Goal: Task Accomplishment & Management: Complete application form

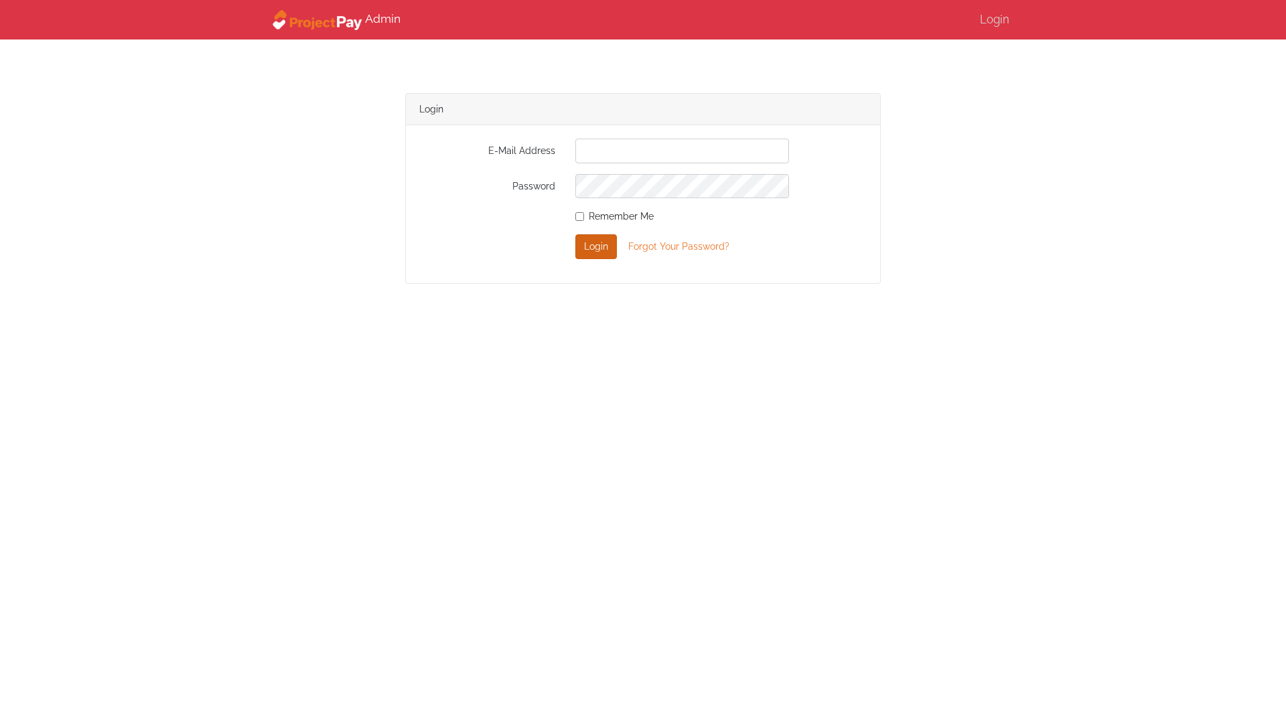
type input "[EMAIL_ADDRESS][DOMAIN_NAME]"
click at [606, 244] on button "Login" at bounding box center [596, 246] width 42 height 24
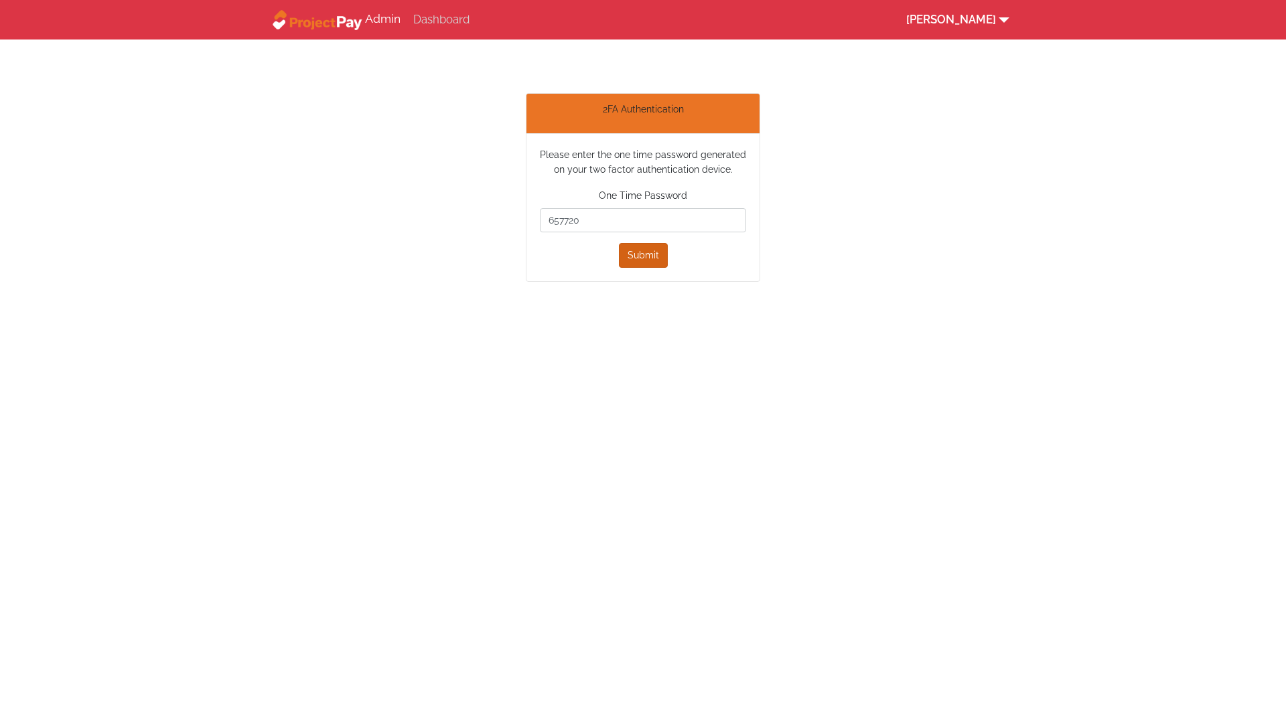
type input "657720"
click at [629, 248] on button "Submit" at bounding box center [643, 255] width 49 height 24
type input "747575"
click at [634, 277] on button "Submit" at bounding box center [643, 278] width 49 height 24
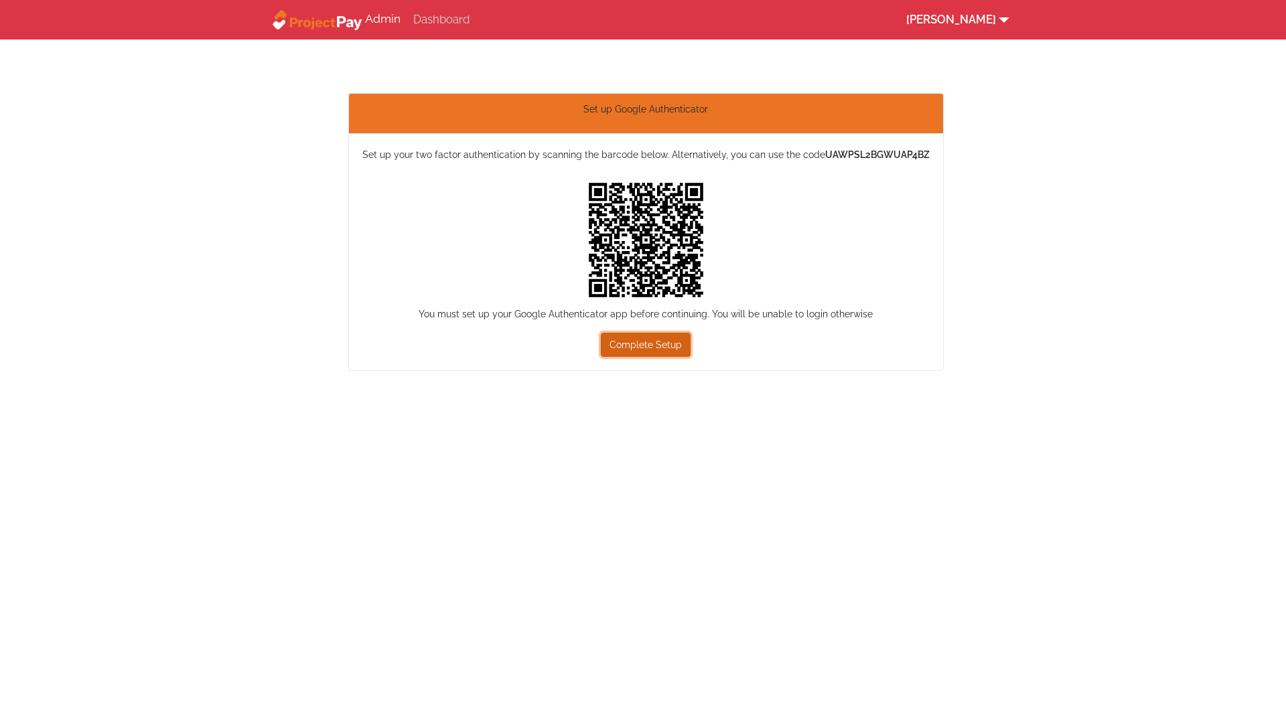
click at [651, 352] on button "Complete Setup" at bounding box center [646, 345] width 90 height 24
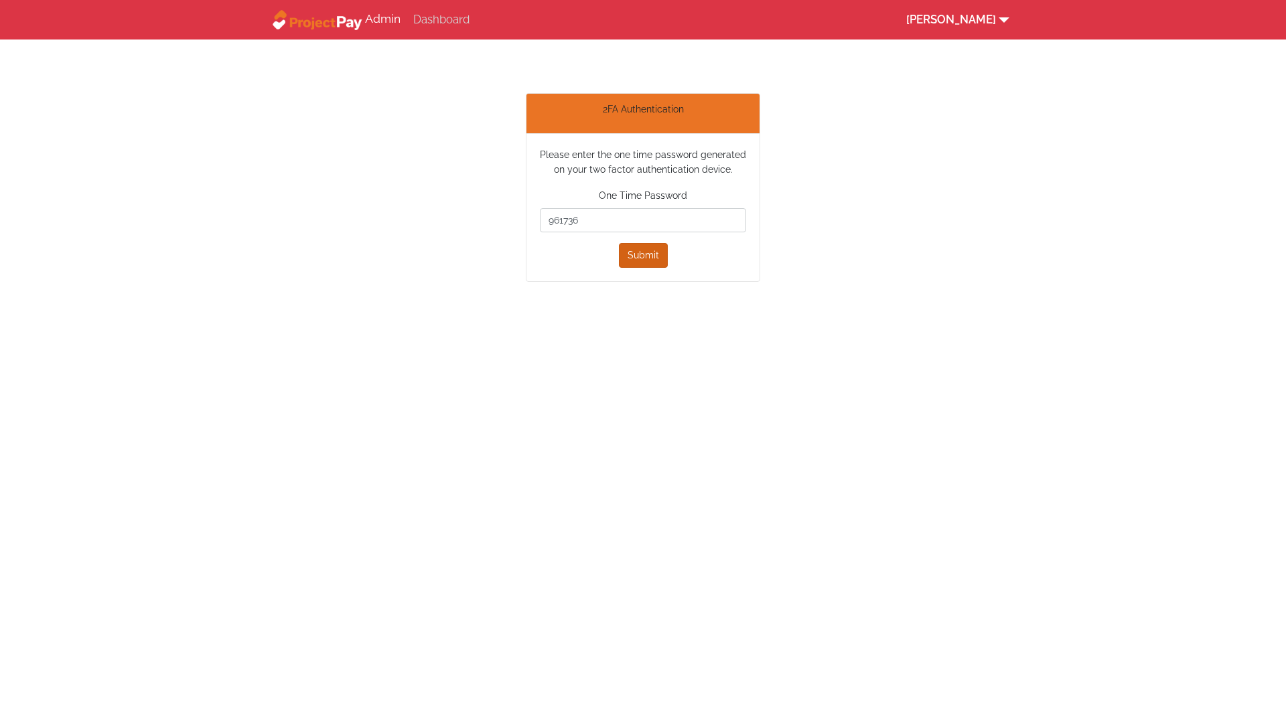
type input "961736"
click at [630, 253] on button "Submit" at bounding box center [643, 255] width 49 height 24
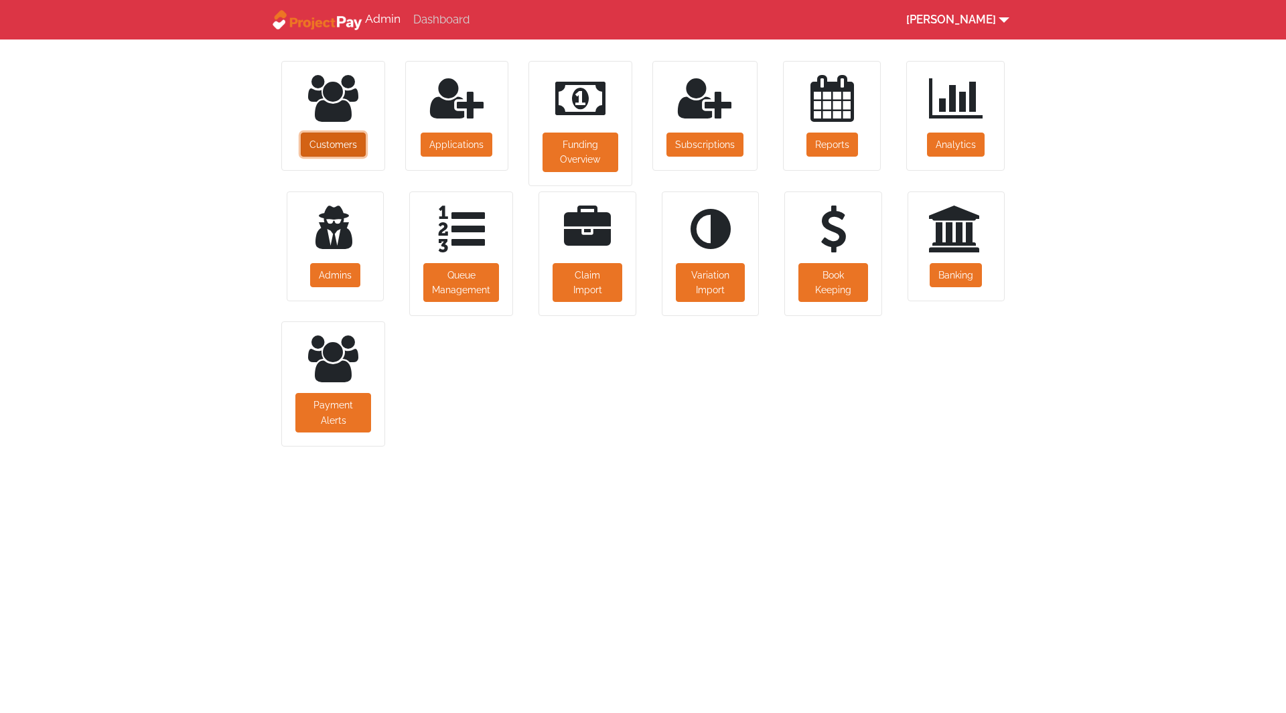
click at [340, 145] on link "Customers" at bounding box center [333, 145] width 65 height 24
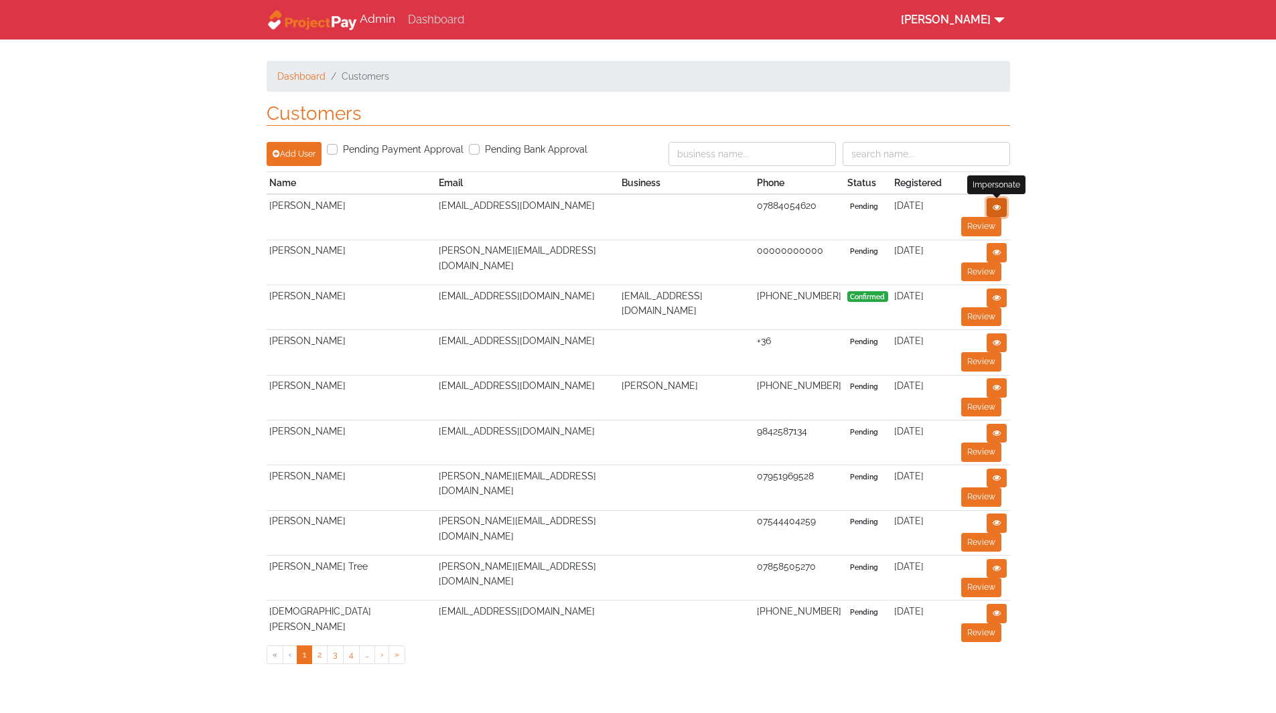
click at [994, 207] on icon at bounding box center [997, 208] width 8 height 8
click at [1007, 295] on td "Review" at bounding box center [977, 307] width 65 height 45
click at [1000, 295] on icon at bounding box center [997, 298] width 8 height 8
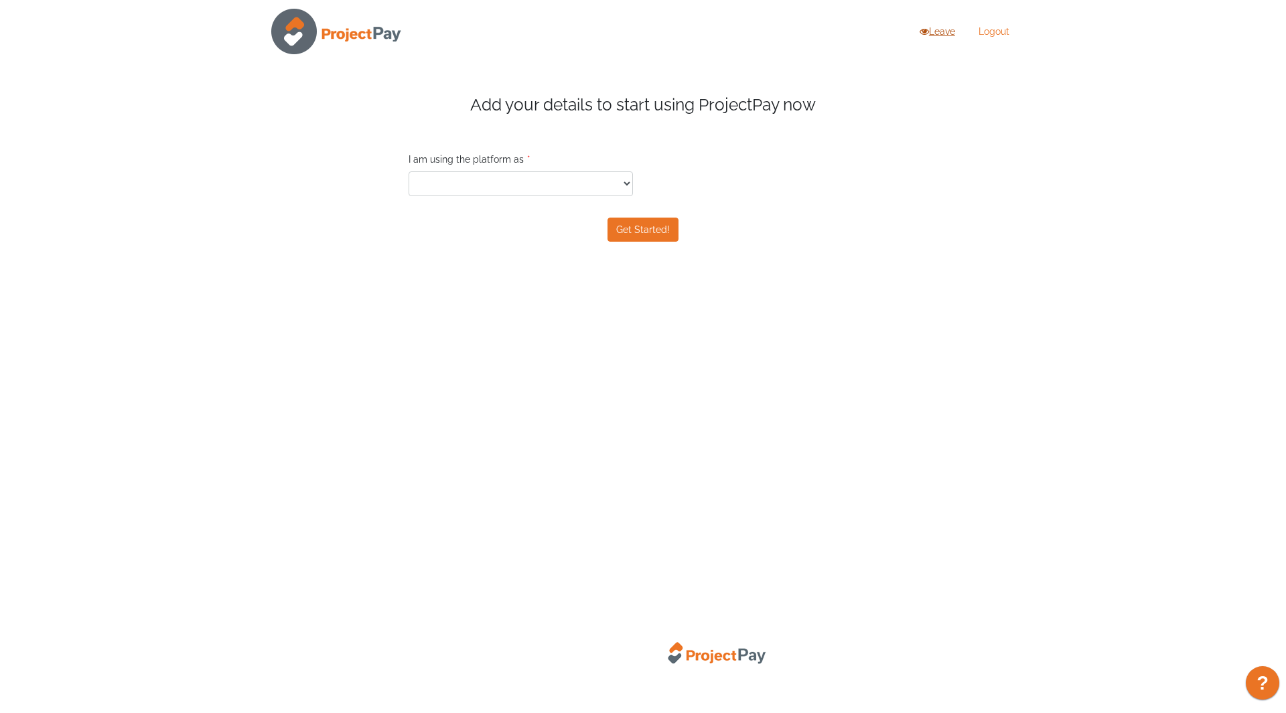
click at [936, 33] on link "Leave" at bounding box center [937, 31] width 35 height 11
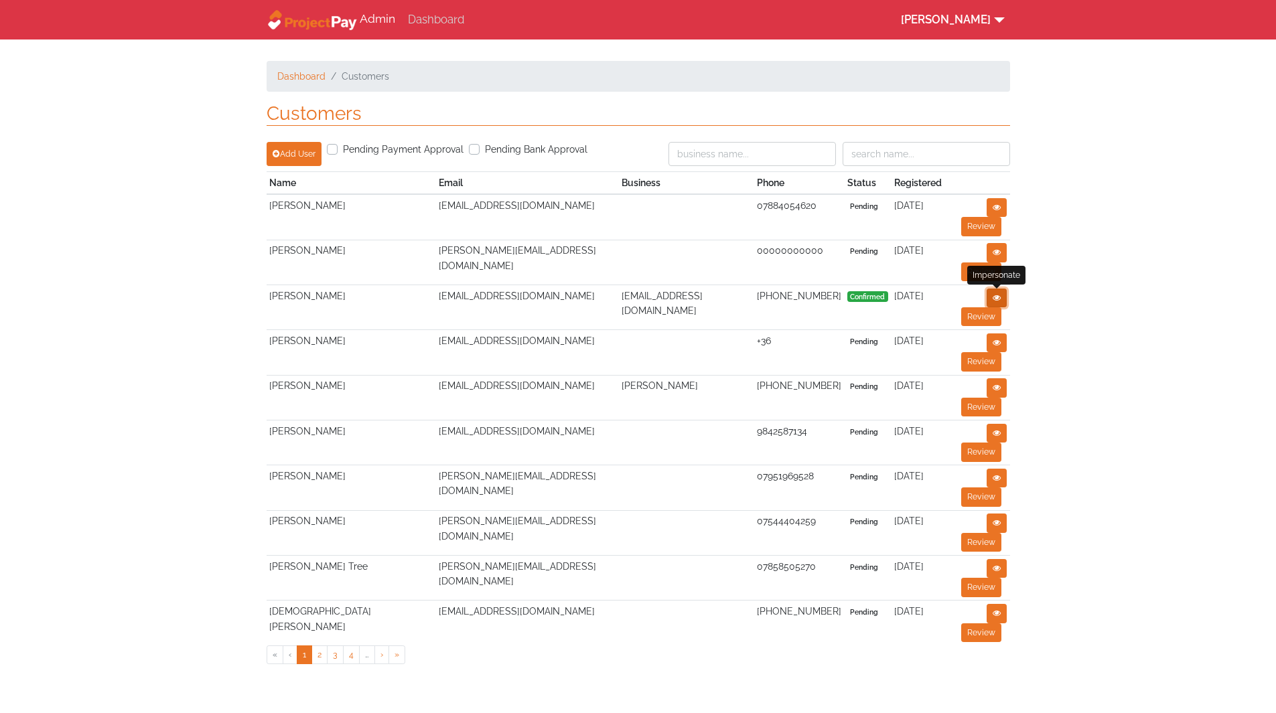
click at [993, 300] on icon at bounding box center [997, 298] width 8 height 8
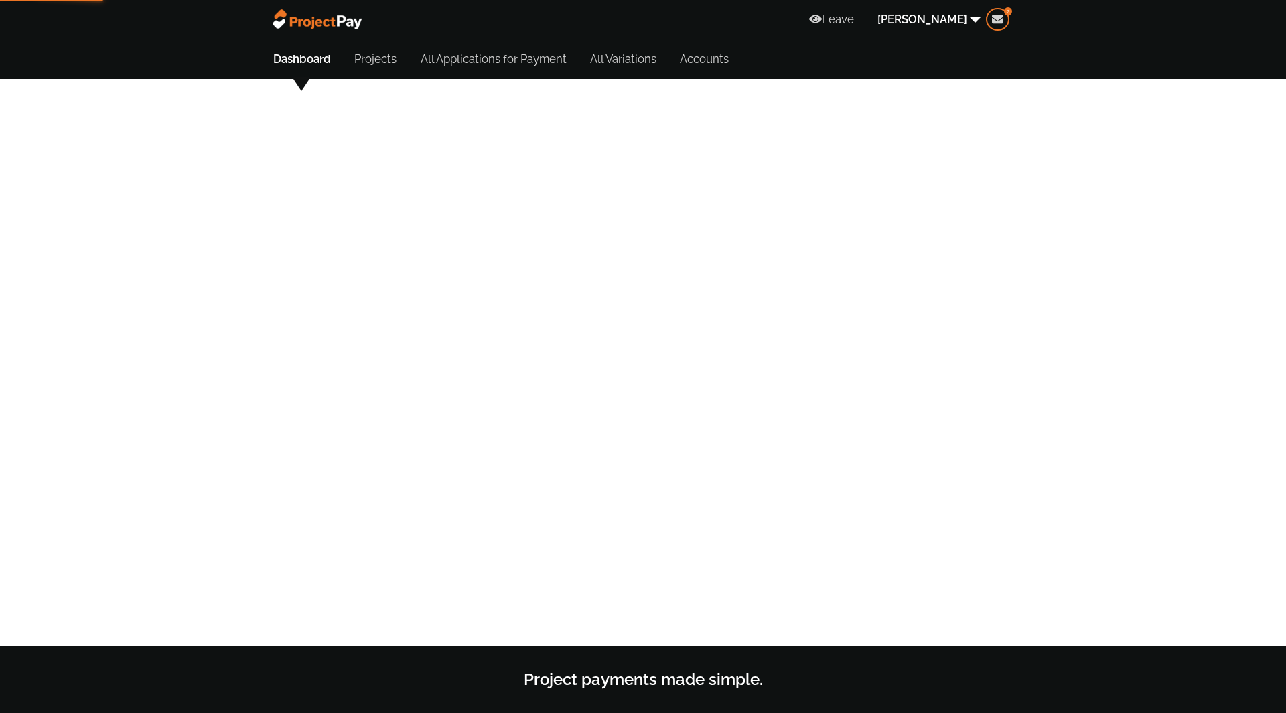
select select "387"
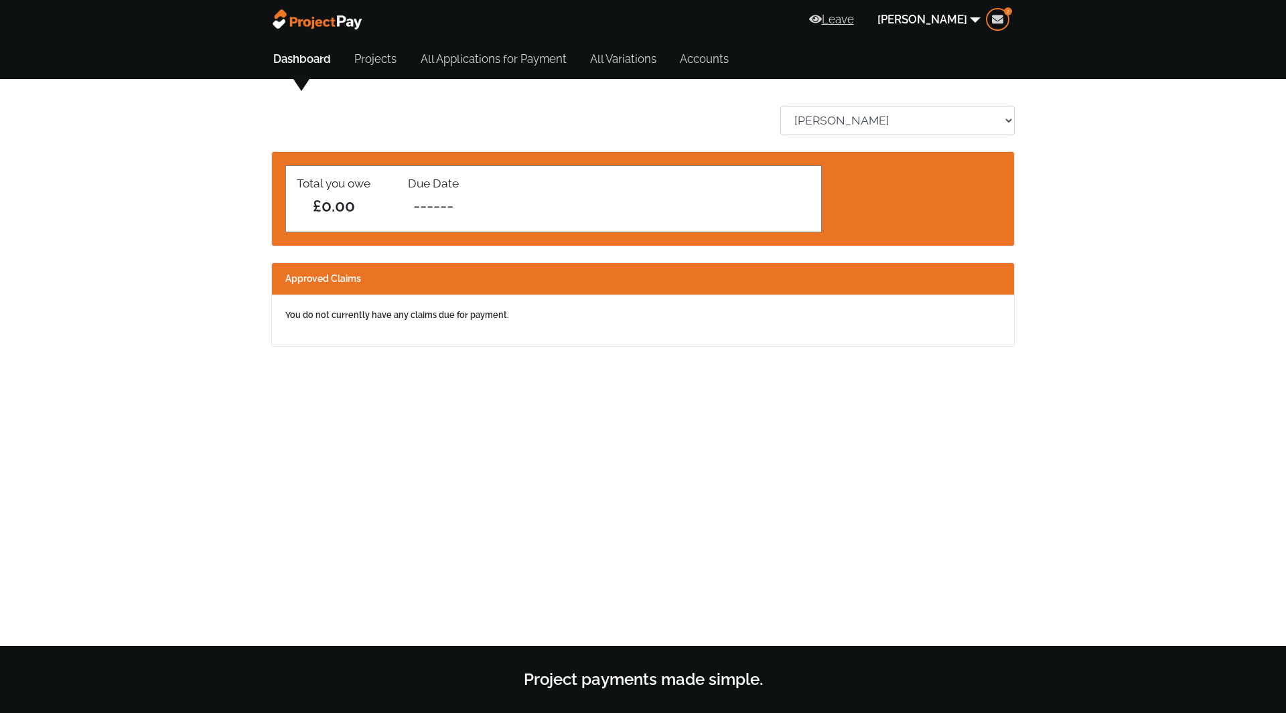
click at [842, 15] on link "Leave" at bounding box center [831, 19] width 45 height 13
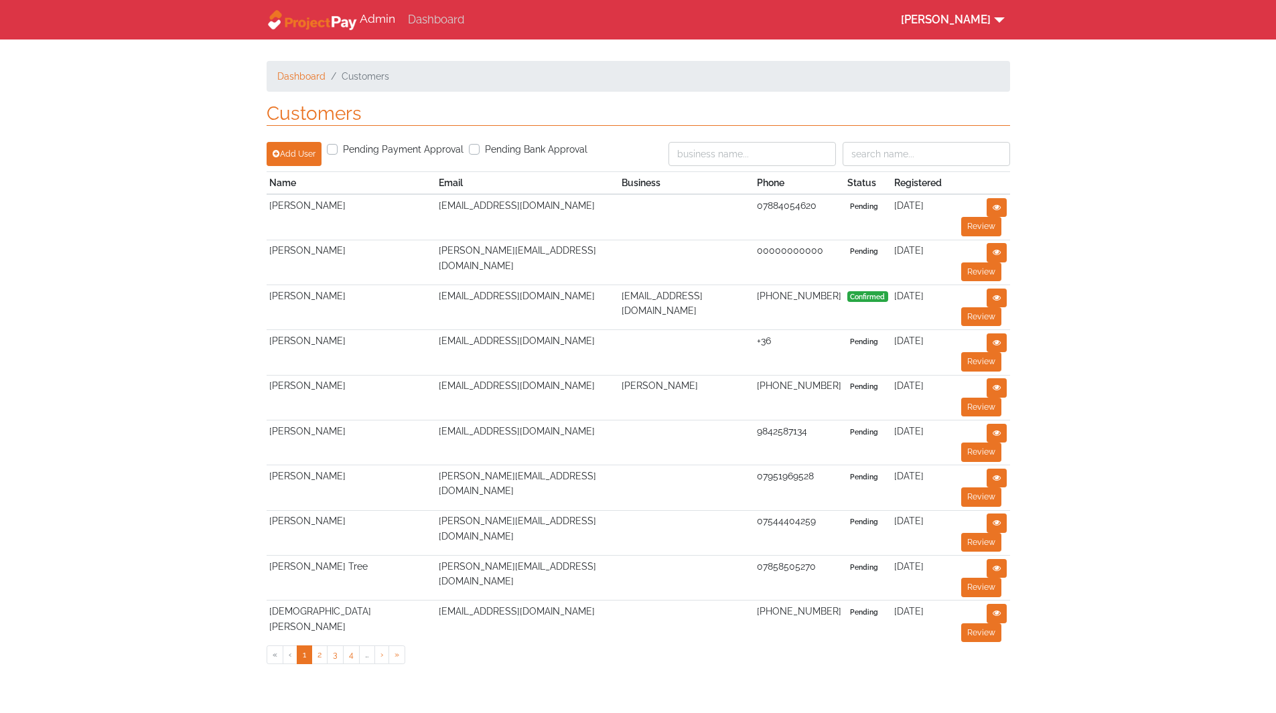
click at [776, 168] on div at bounding box center [829, 156] width 382 height 29
click at [776, 161] on input at bounding box center [751, 154] width 167 height 24
click at [889, 163] on input at bounding box center [926, 154] width 167 height 24
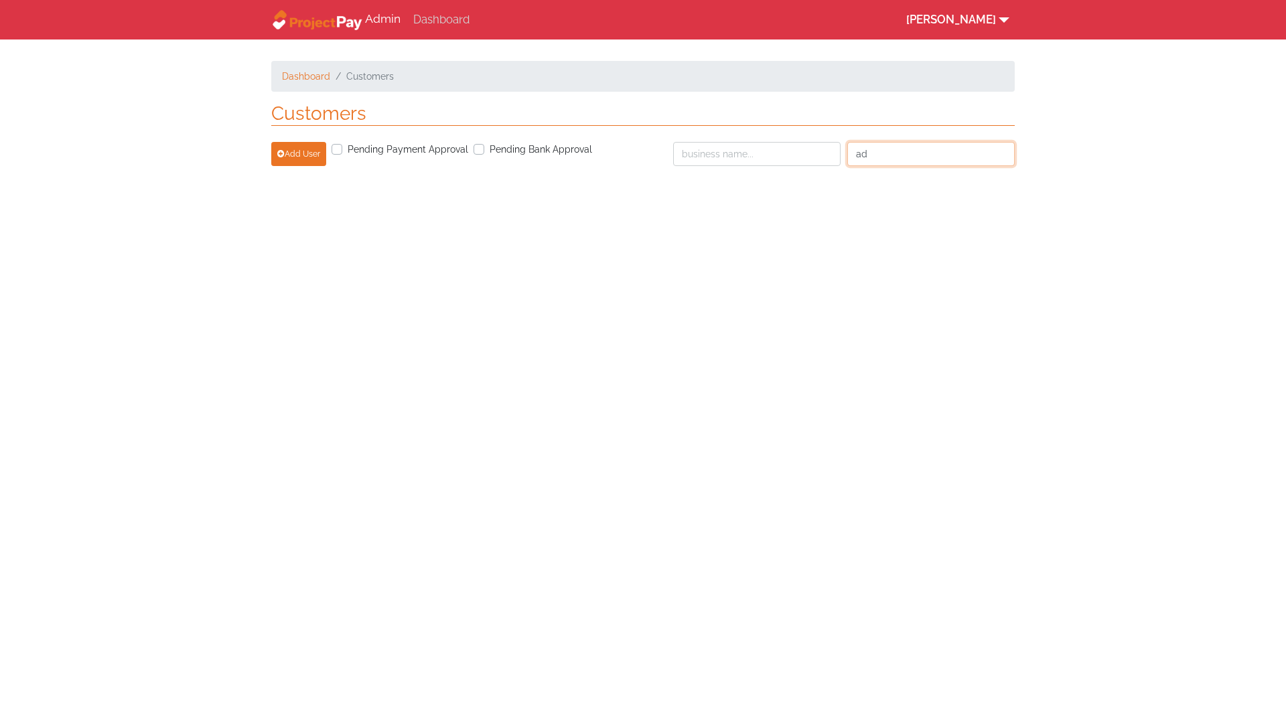
type input "a"
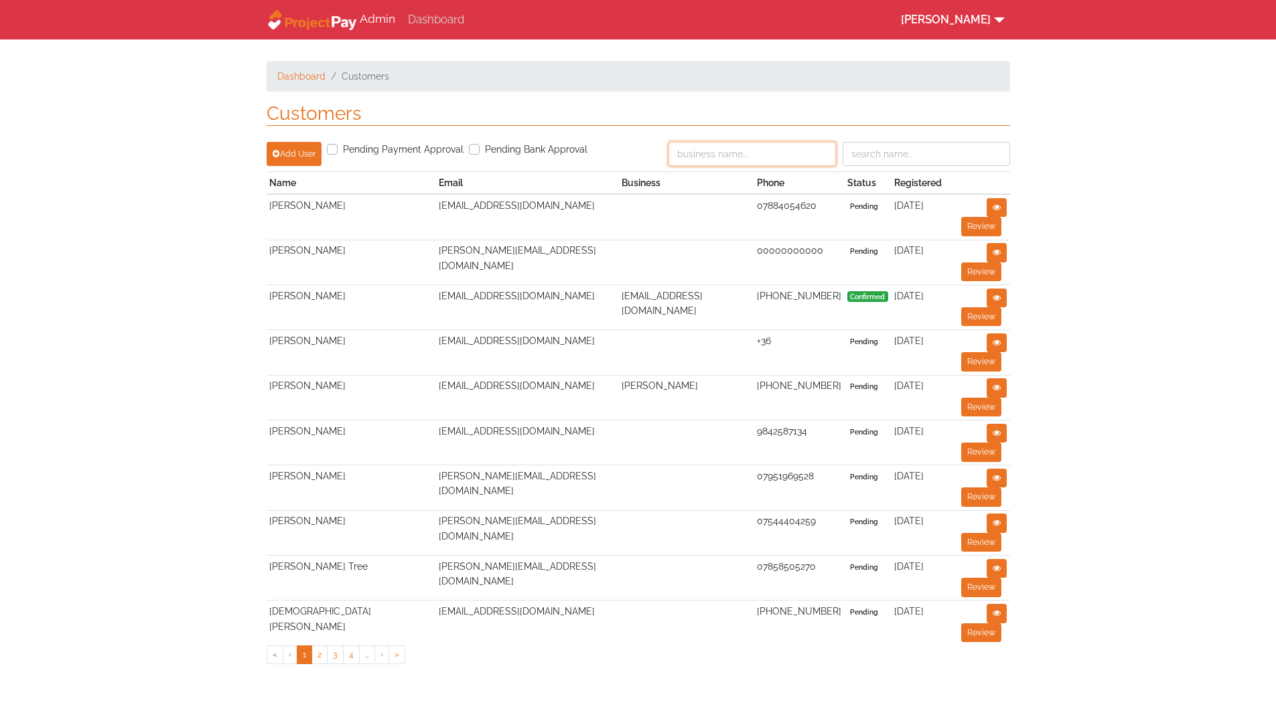
click at [698, 158] on input at bounding box center [751, 154] width 167 height 24
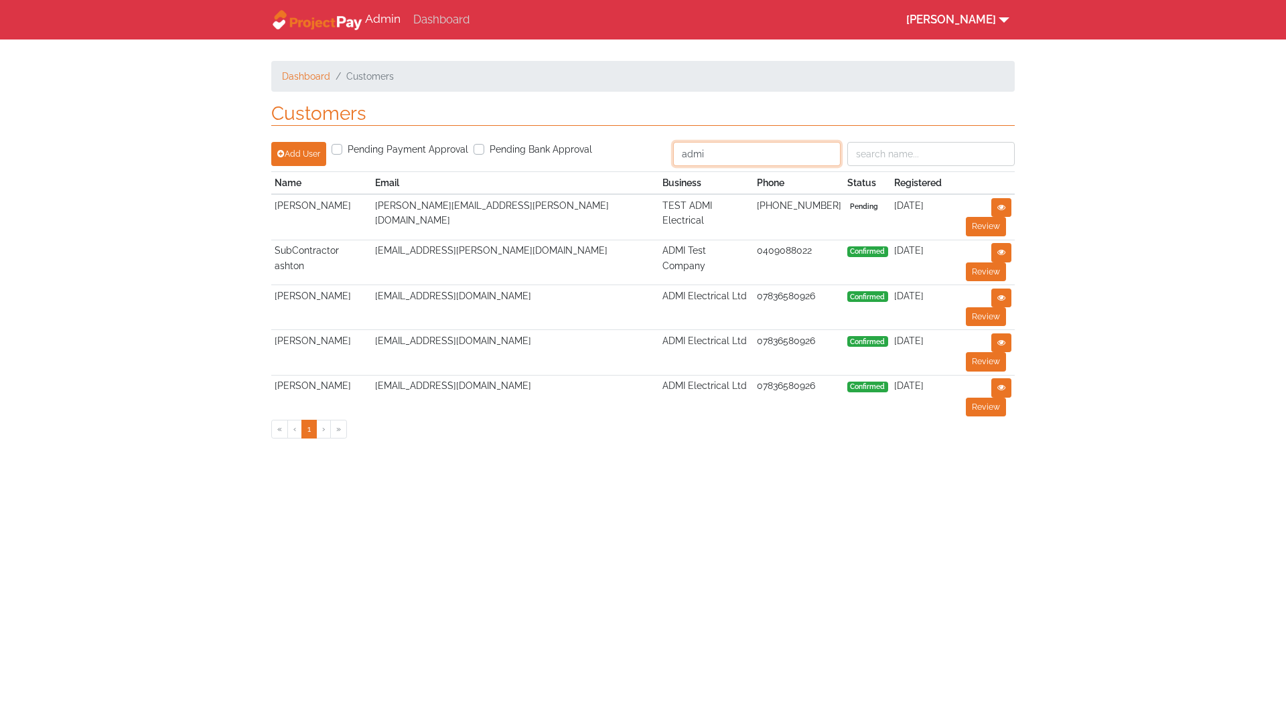
type input "admi"
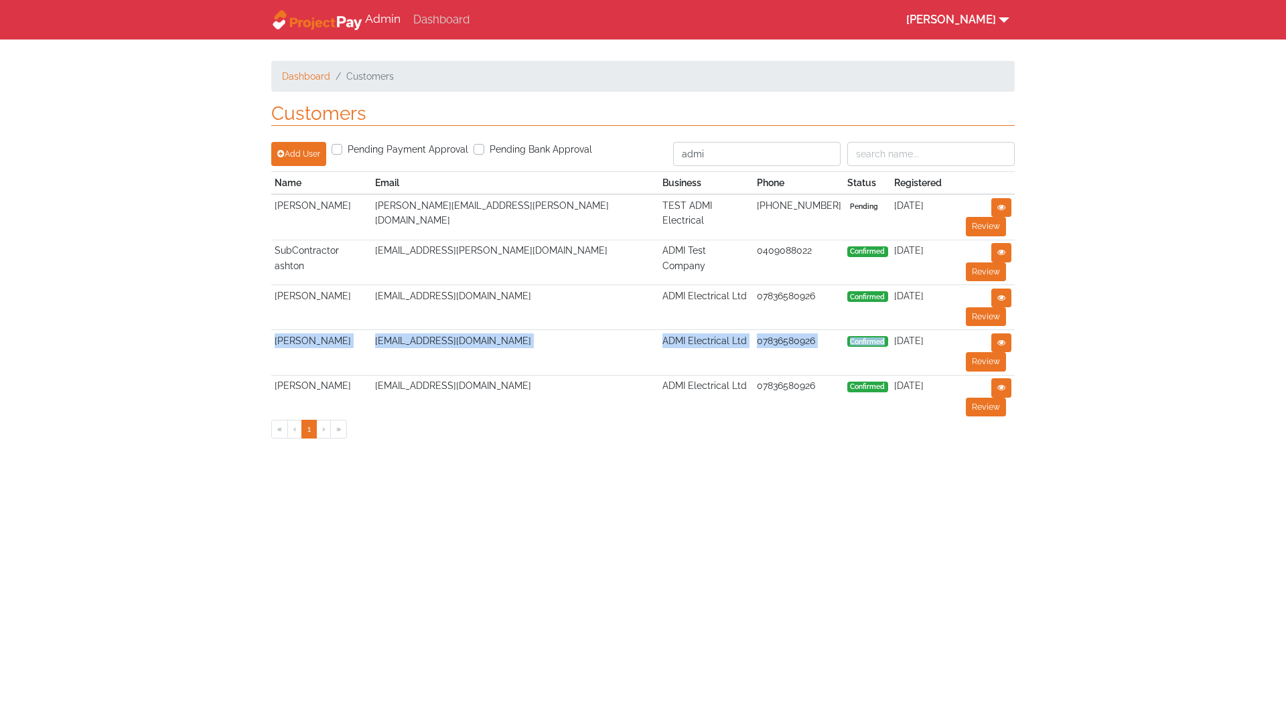
drag, startPoint x: 277, startPoint y: 283, endPoint x: 847, endPoint y: 276, distance: 570.0
click at [847, 330] on tr "Adrian Fuller Afuller@admi-elec.com ADMI Electrical Ltd 07836580926 Confirmed 4…" at bounding box center [642, 352] width 743 height 45
click at [902, 330] on td "4 years ago" at bounding box center [918, 352] width 54 height 45
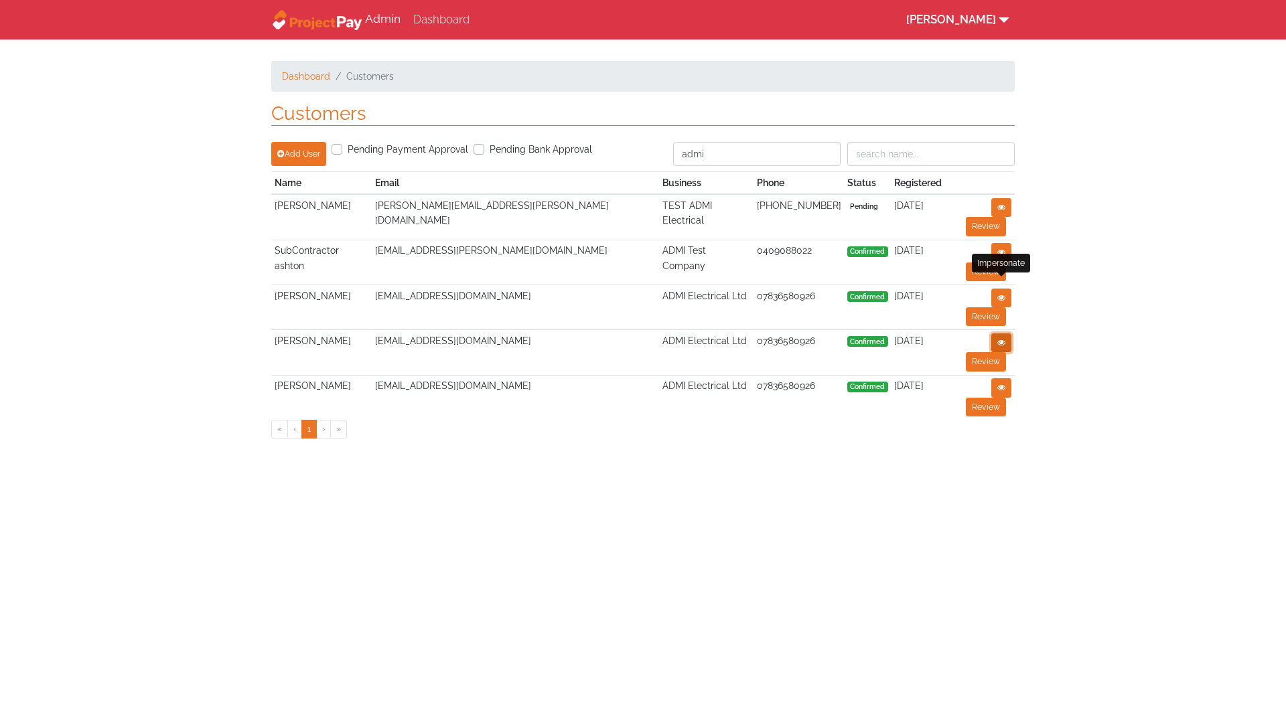
click at [999, 339] on icon at bounding box center [1001, 343] width 8 height 8
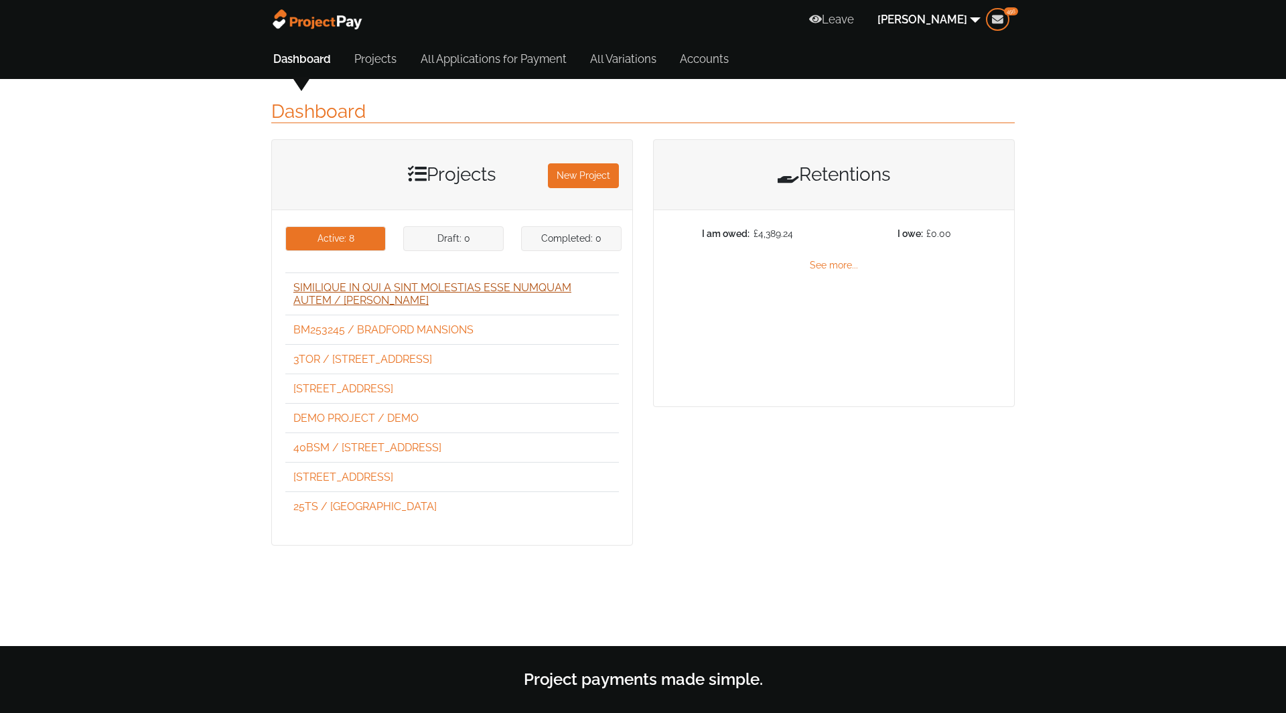
click at [348, 298] on span "Similique in qui a sint molestias esse numquam autem / Quentin Sosa" at bounding box center [432, 293] width 278 height 25
click at [607, 157] on div "Projects New Project" at bounding box center [452, 175] width 360 height 70
click at [597, 171] on link "New Project" at bounding box center [583, 175] width 71 height 24
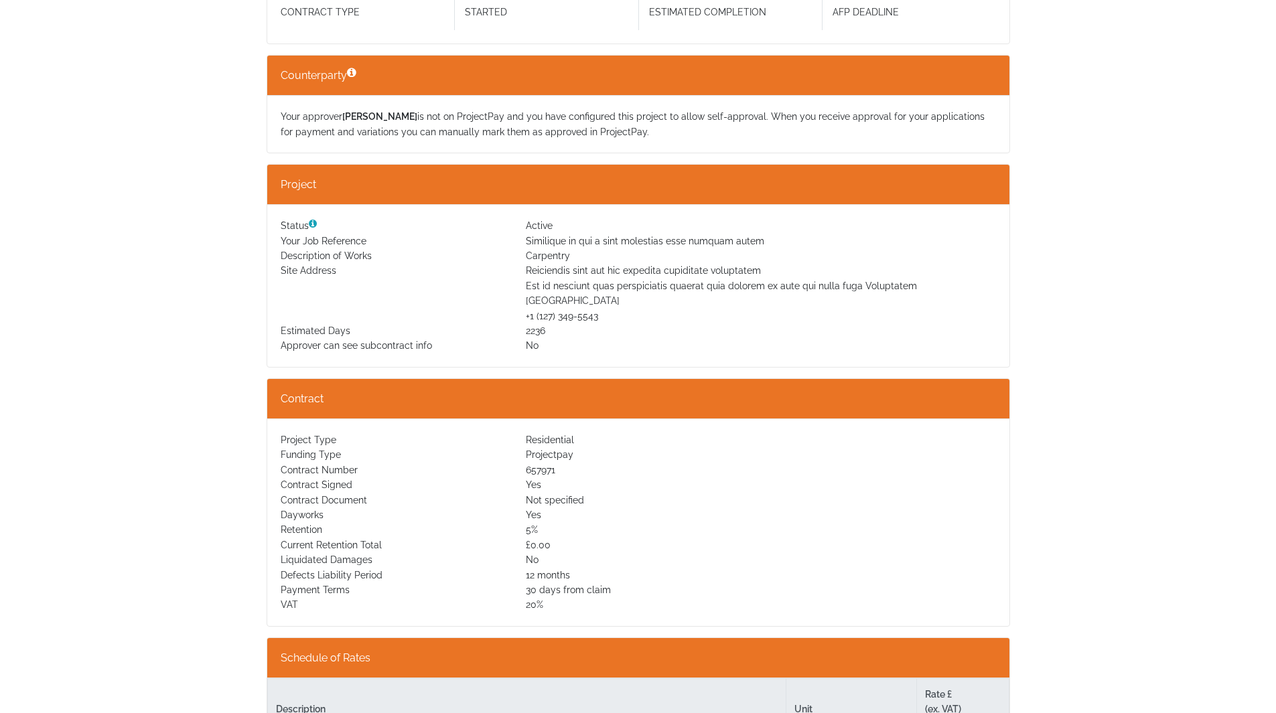
scroll to position [201, 0]
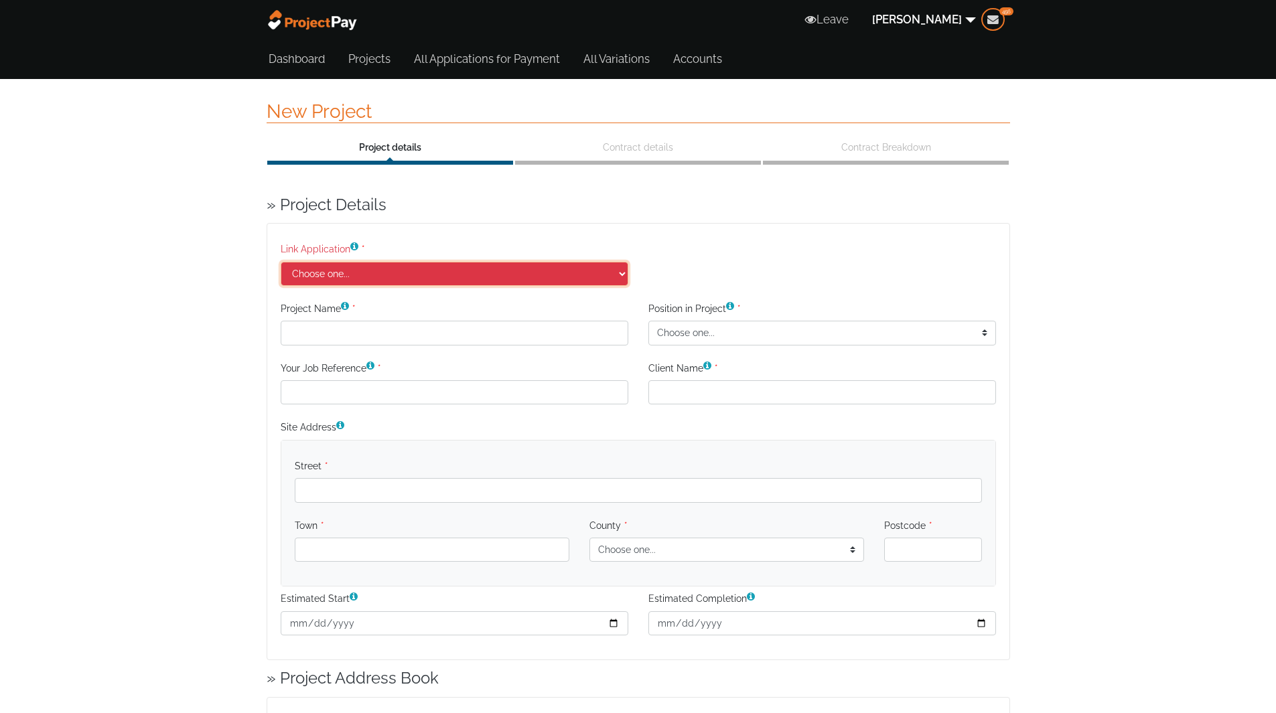
click at [403, 272] on select "Choose one..." at bounding box center [455, 274] width 348 height 24
click at [376, 352] on div "Project Name Position in Project Choose one... Project Owner Main Contractor Su…" at bounding box center [638, 327] width 735 height 60
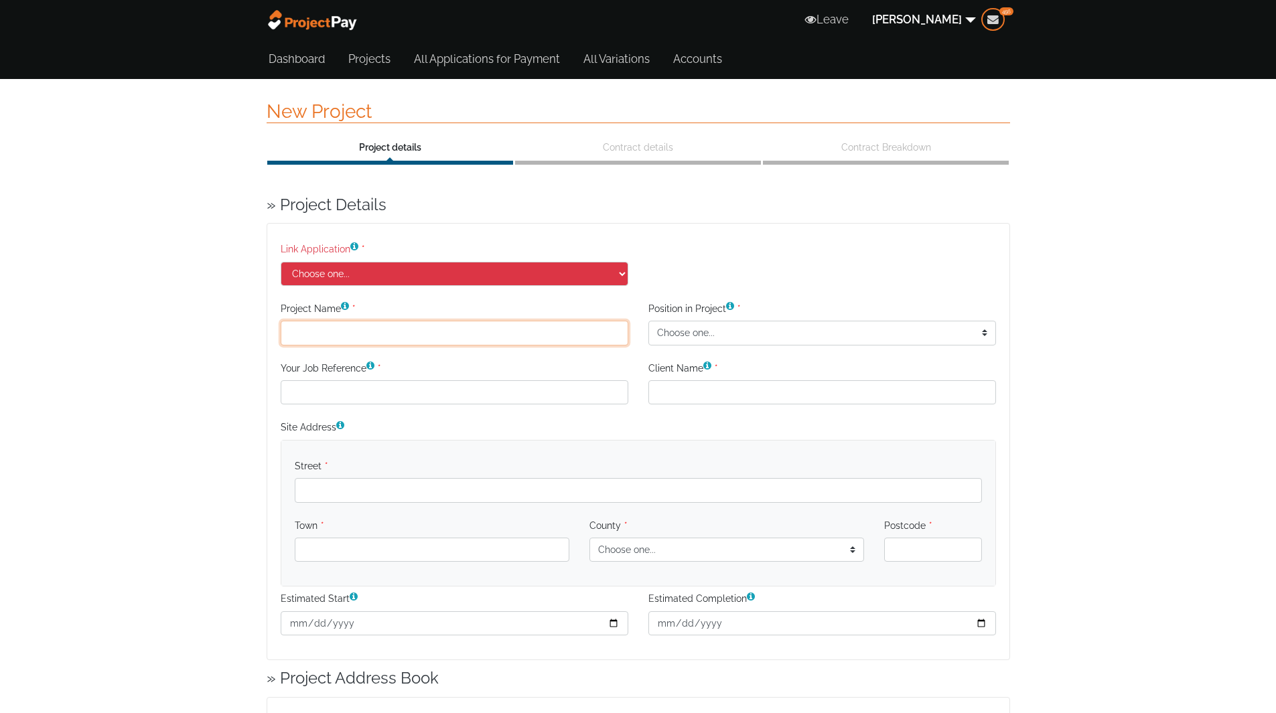
click at [380, 332] on input "Project Name" at bounding box center [455, 333] width 348 height 24
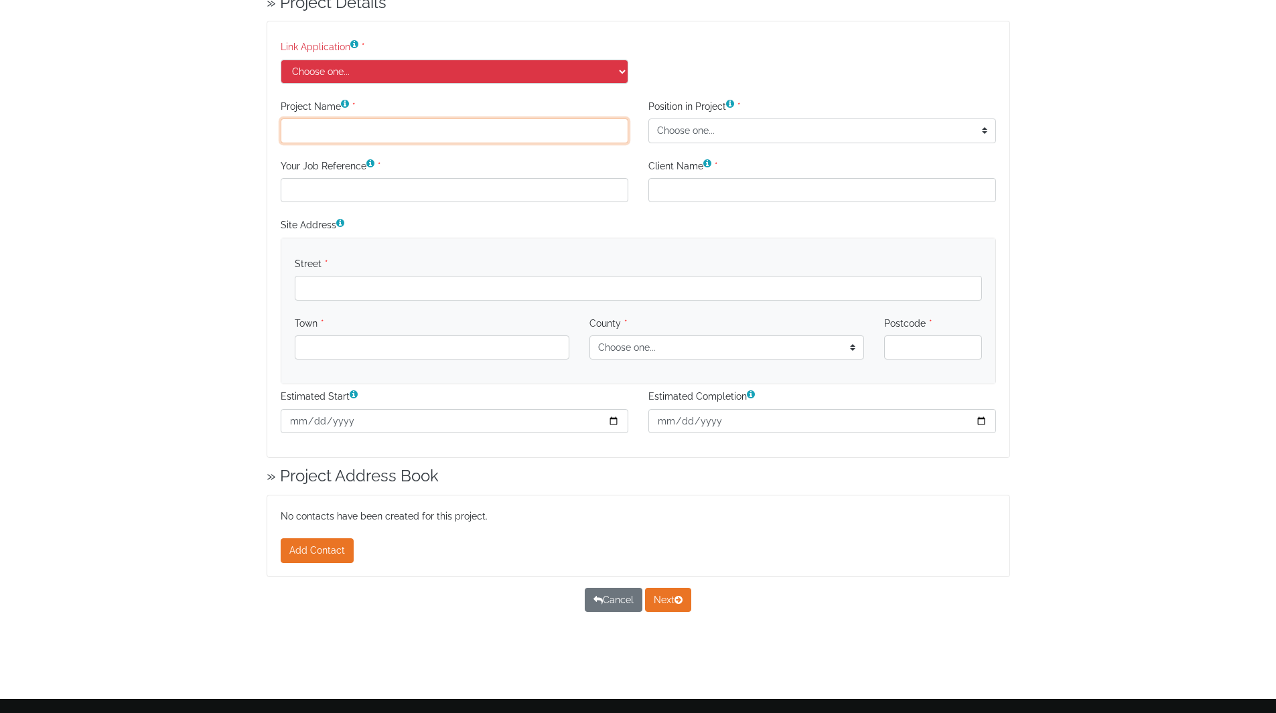
scroll to position [255, 0]
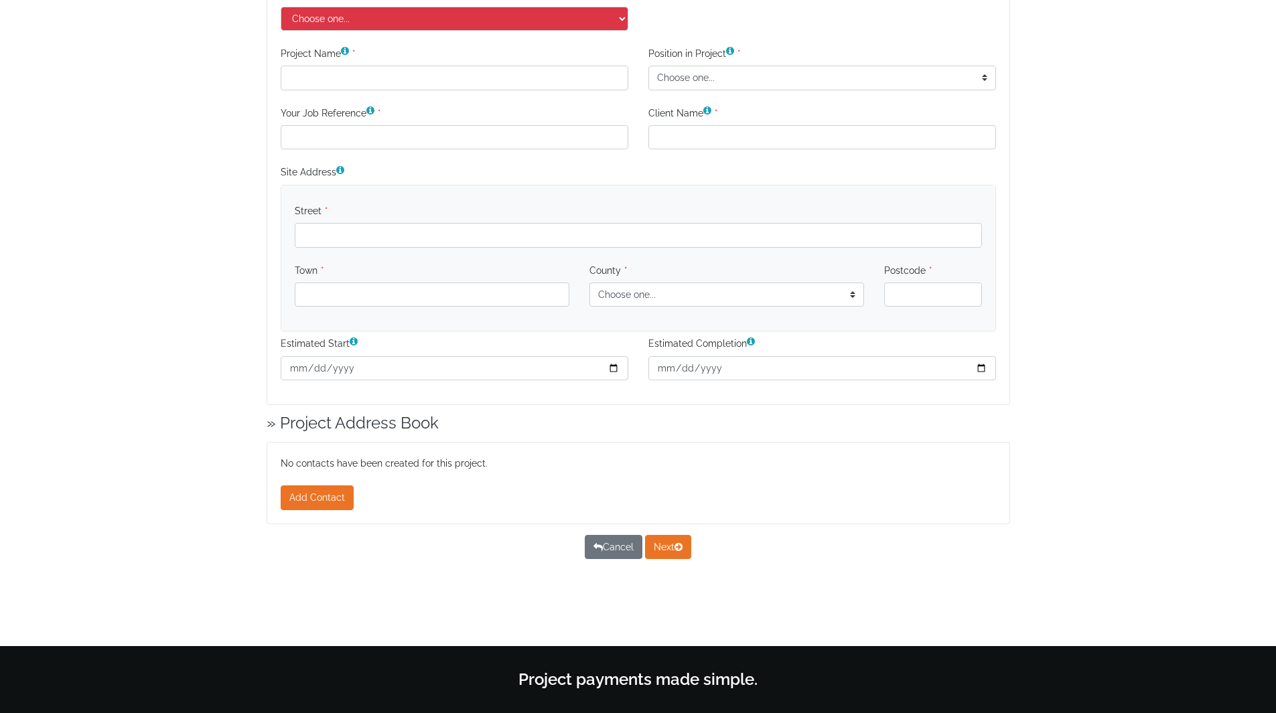
click at [706, 556] on div "Cancel Next" at bounding box center [638, 547] width 763 height 24
type input "Cain Donaldson"
type input "Quasi sed veritatis exercitation reprehenderit necessitatibus in"
type input "Emerald Mayo"
type input "Nisi rem atque enim minim enim dolor aut"
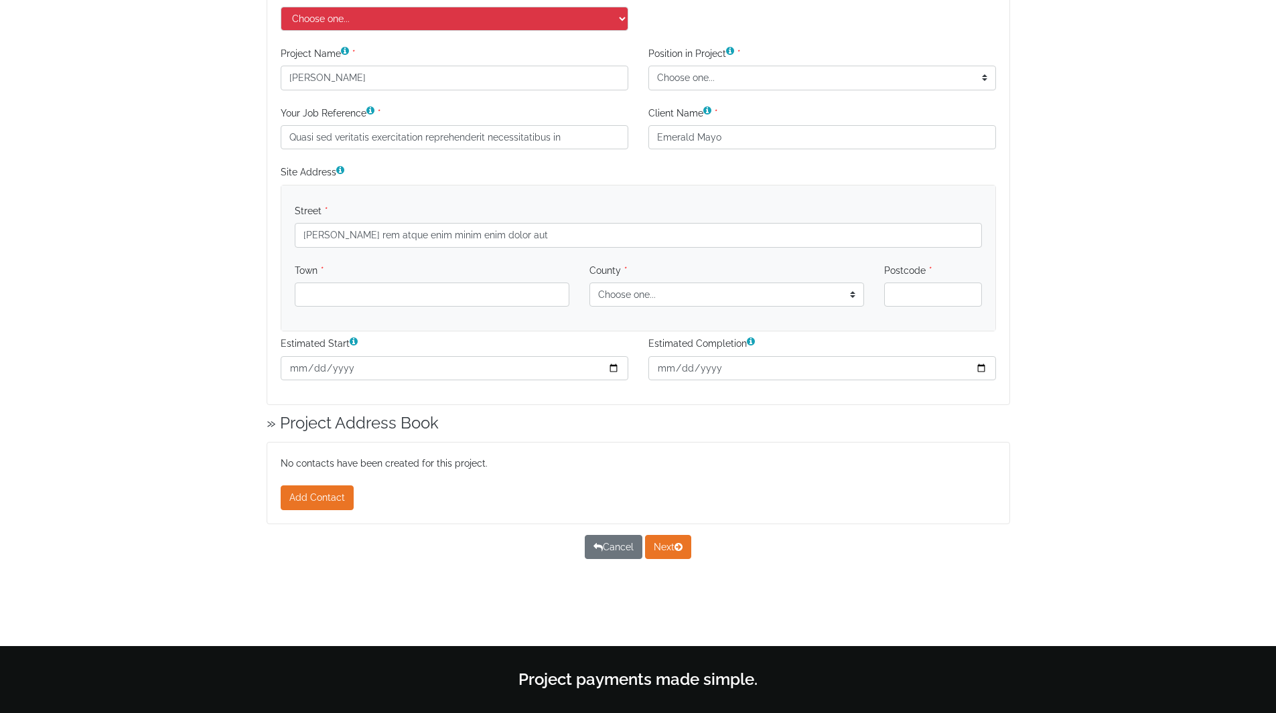
type input "Reprehenderit ut nobis vero hic minus asperiores eum et modi voluptatem eiusmod…"
type input "+1 (806) 946-7183"
type input "1994-03-07"
type input "2007-12-31"
click at [900, 594] on div "New Project Project details Contract details Contract Breakdown Previous Next P…" at bounding box center [638, 218] width 763 height 789
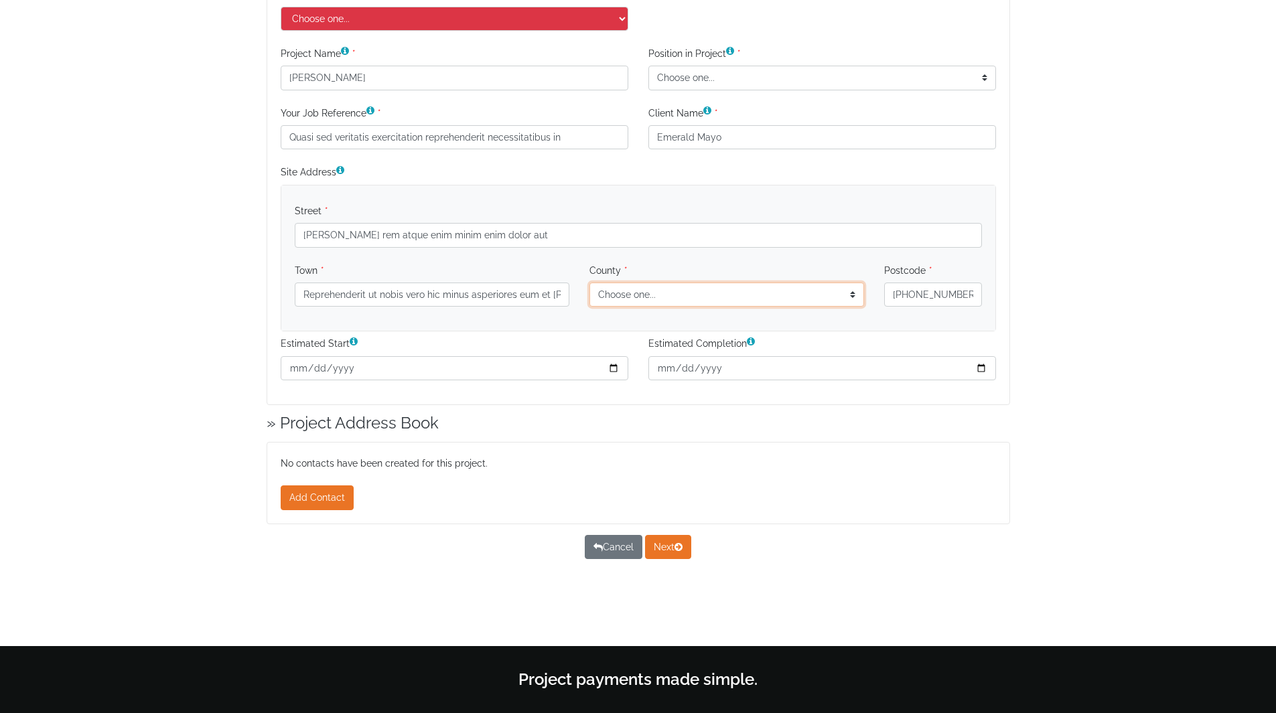
click at [628, 289] on select "Choose one... Bedfordshire Berkshire Bristol Buckinghamshire Cambridgeshire Che…" at bounding box center [726, 295] width 275 height 24
select select "Aberdeenshire"
click at [589, 283] on select "Choose one... Bedfordshire Berkshire Bristol Buckinghamshire Cambridgeshire Che…" at bounding box center [726, 295] width 275 height 24
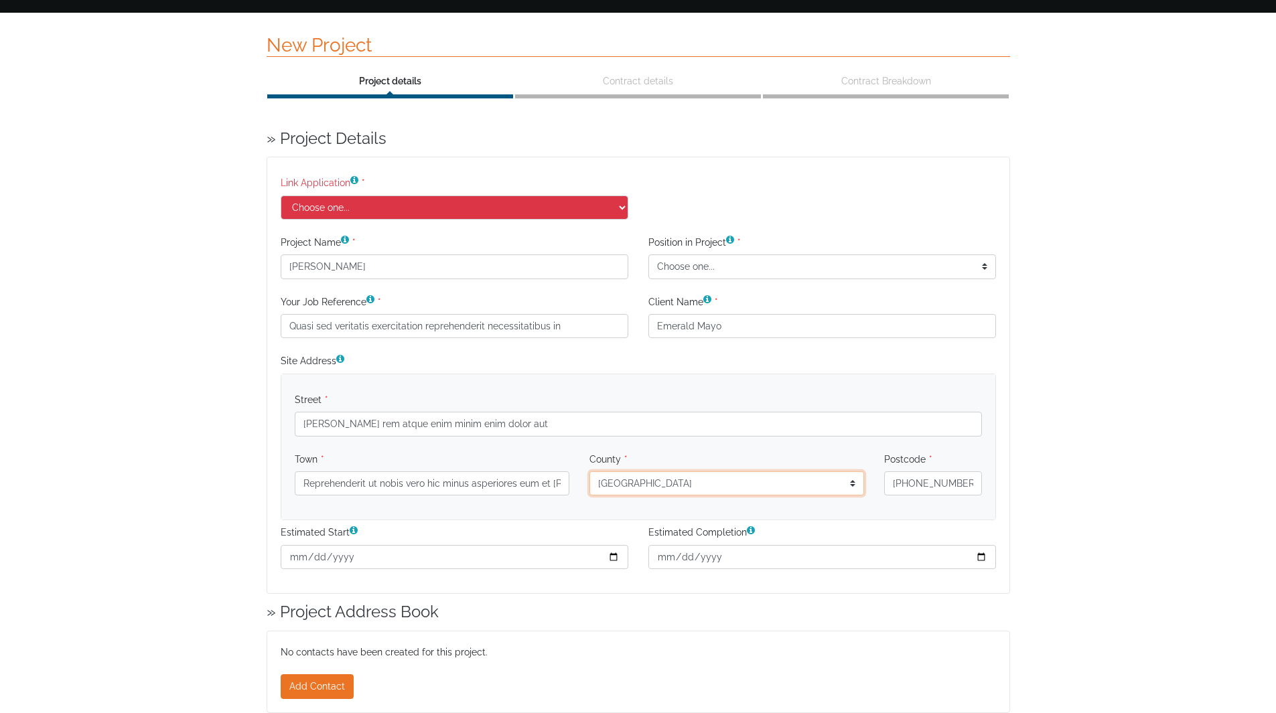
scroll to position [0, 0]
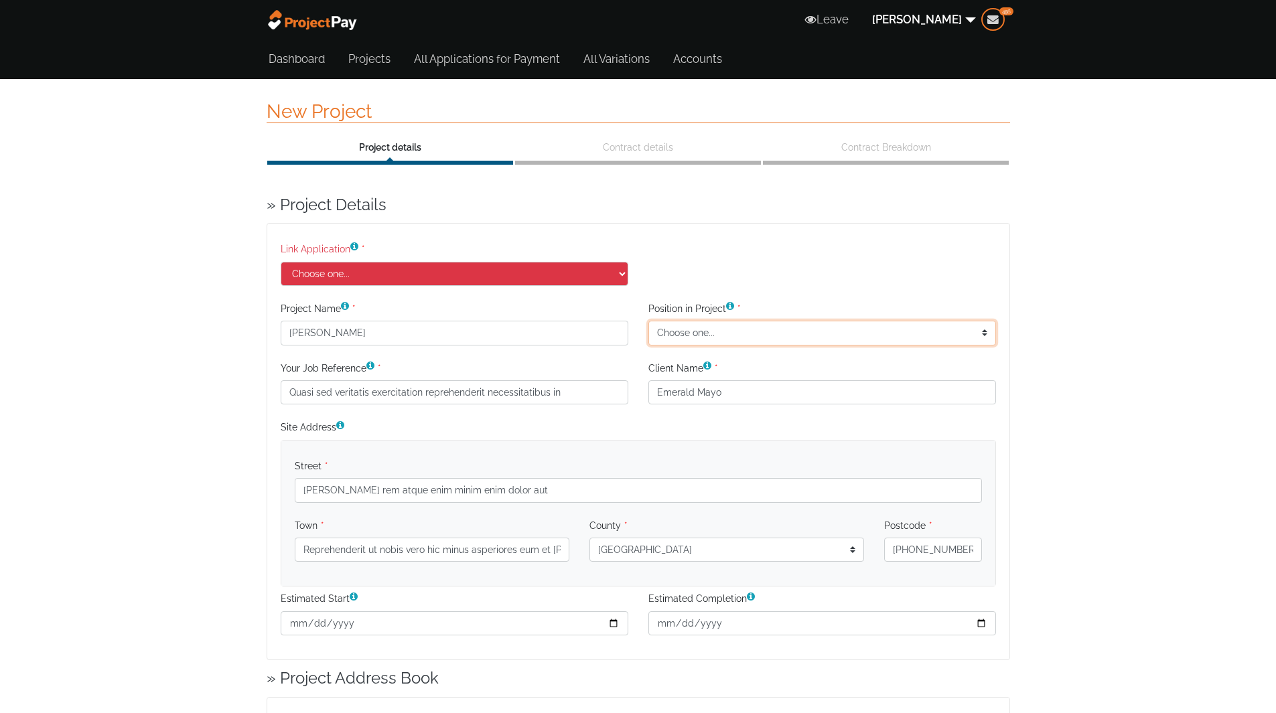
click at [713, 338] on select "Choose one... Project Owner Main Contractor Subcontractor Project Manager" at bounding box center [822, 333] width 348 height 24
click at [648, 321] on select "Choose one... Project Owner Main Contractor Subcontractor Project Manager" at bounding box center [822, 333] width 348 height 24
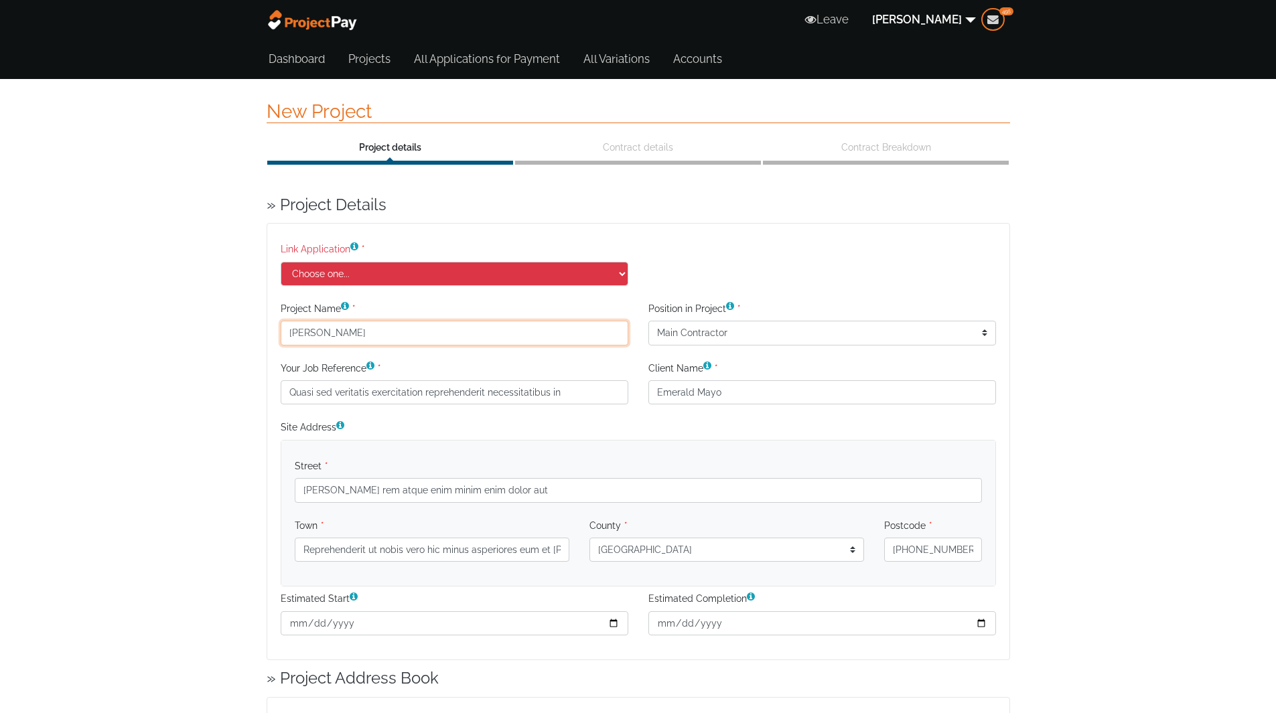
click at [325, 339] on input "Cain Donaldson" at bounding box center [455, 333] width 348 height 24
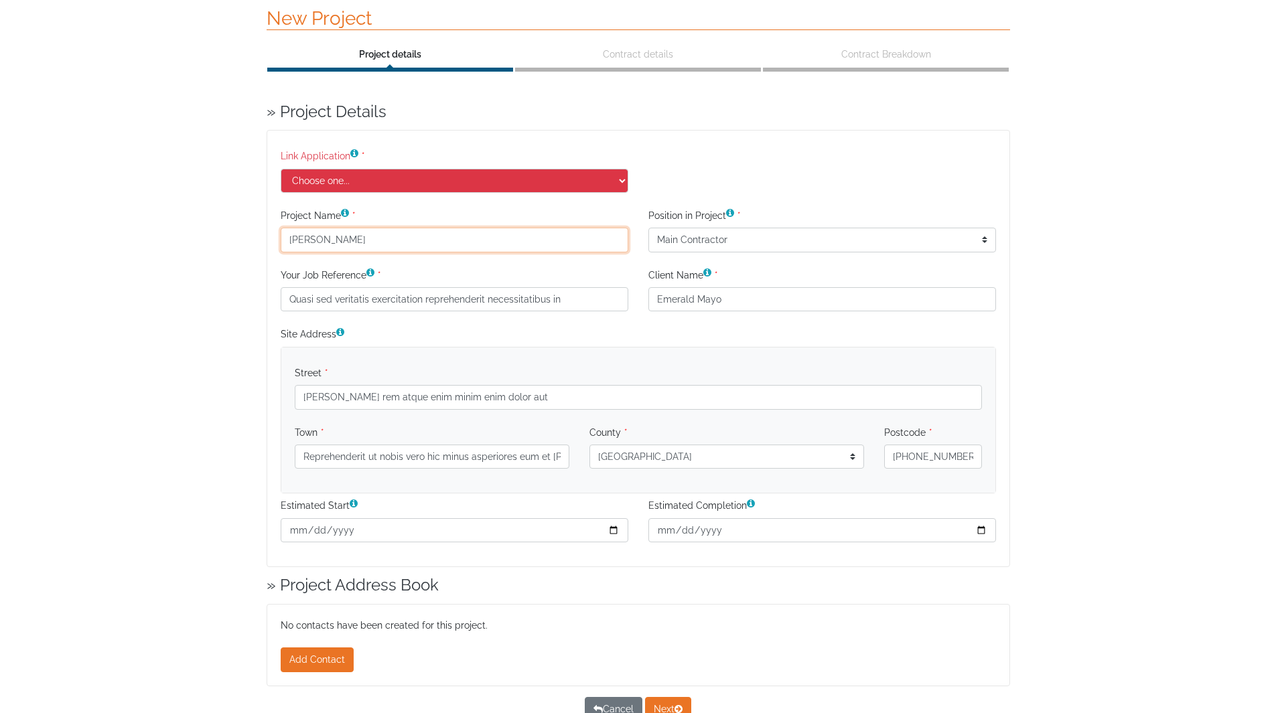
scroll to position [255, 0]
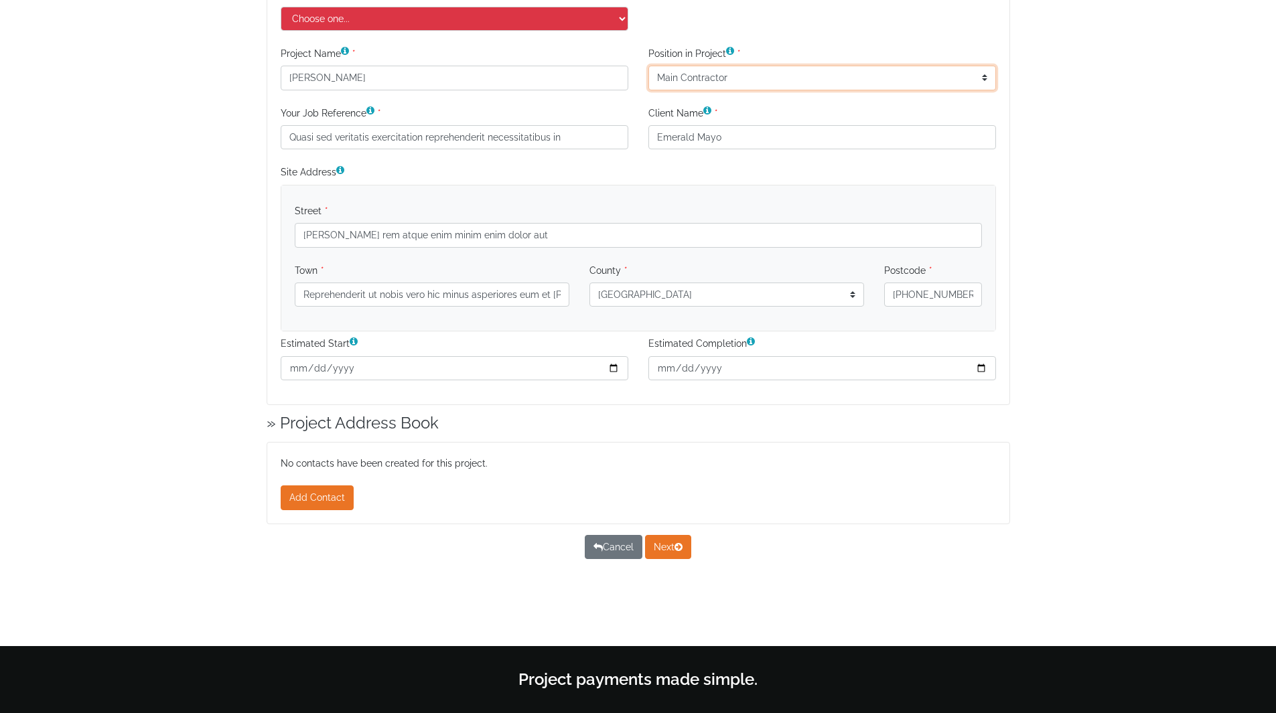
click at [685, 70] on select "Choose one... Project Owner Main Contractor Subcontractor Project Manager" at bounding box center [822, 78] width 348 height 24
select select "2"
click at [648, 66] on select "Choose one... Project Owner Main Contractor Subcontractor Project Manager" at bounding box center [822, 78] width 348 height 24
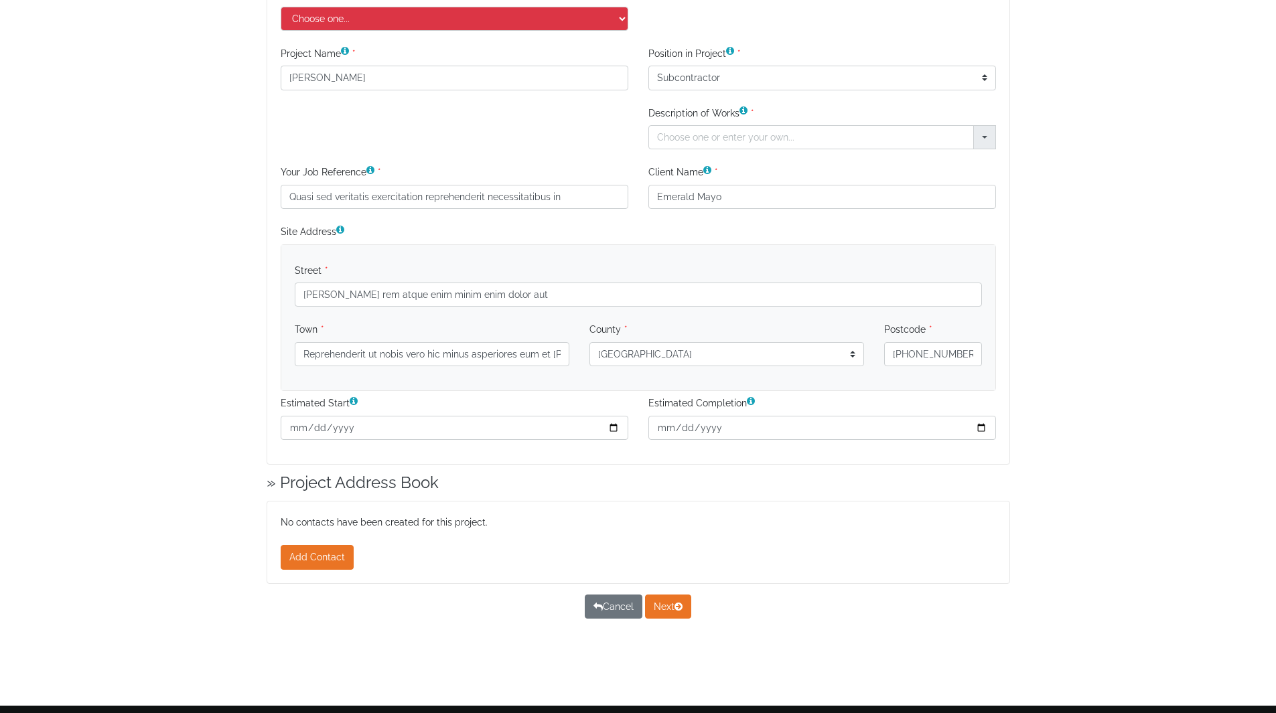
click at [723, 124] on label "Description of Works" at bounding box center [701, 113] width 106 height 24
click at [759, 131] on input "text" at bounding box center [810, 137] width 325 height 24
click at [709, 186] on button "Bricklaying" at bounding box center [822, 187] width 346 height 20
type input "Bricklaying"
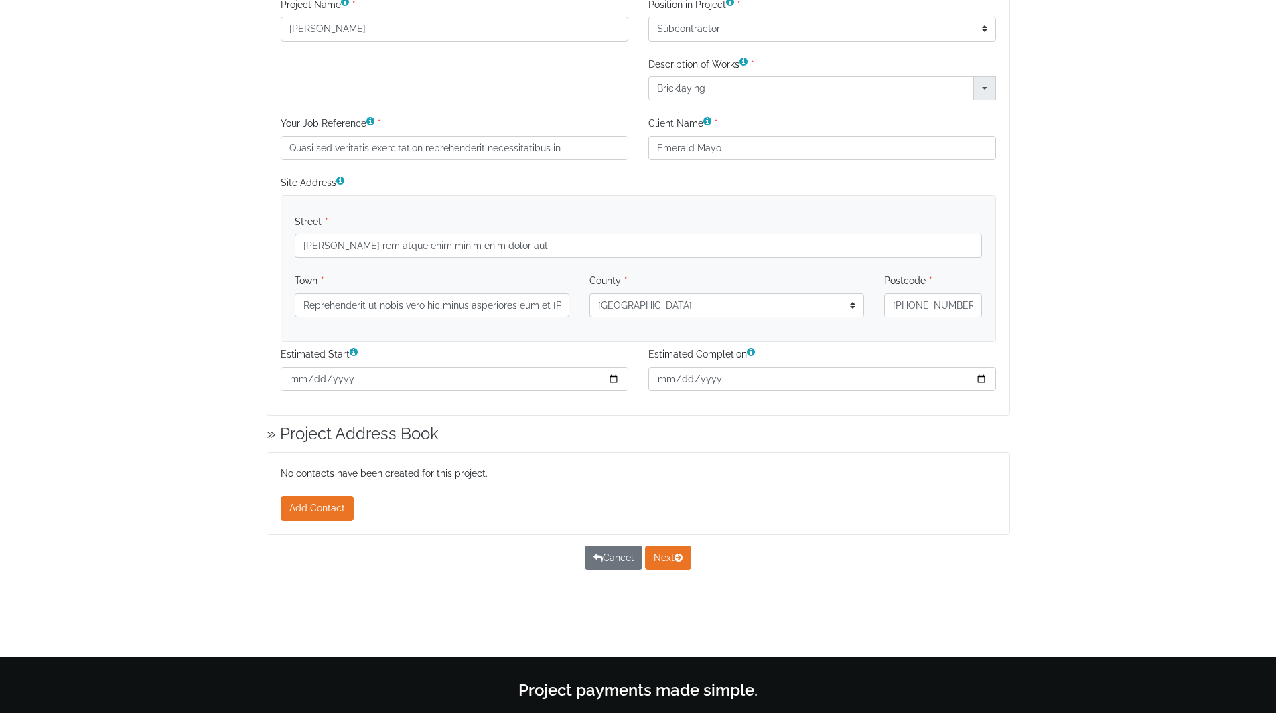
scroll to position [315, 0]
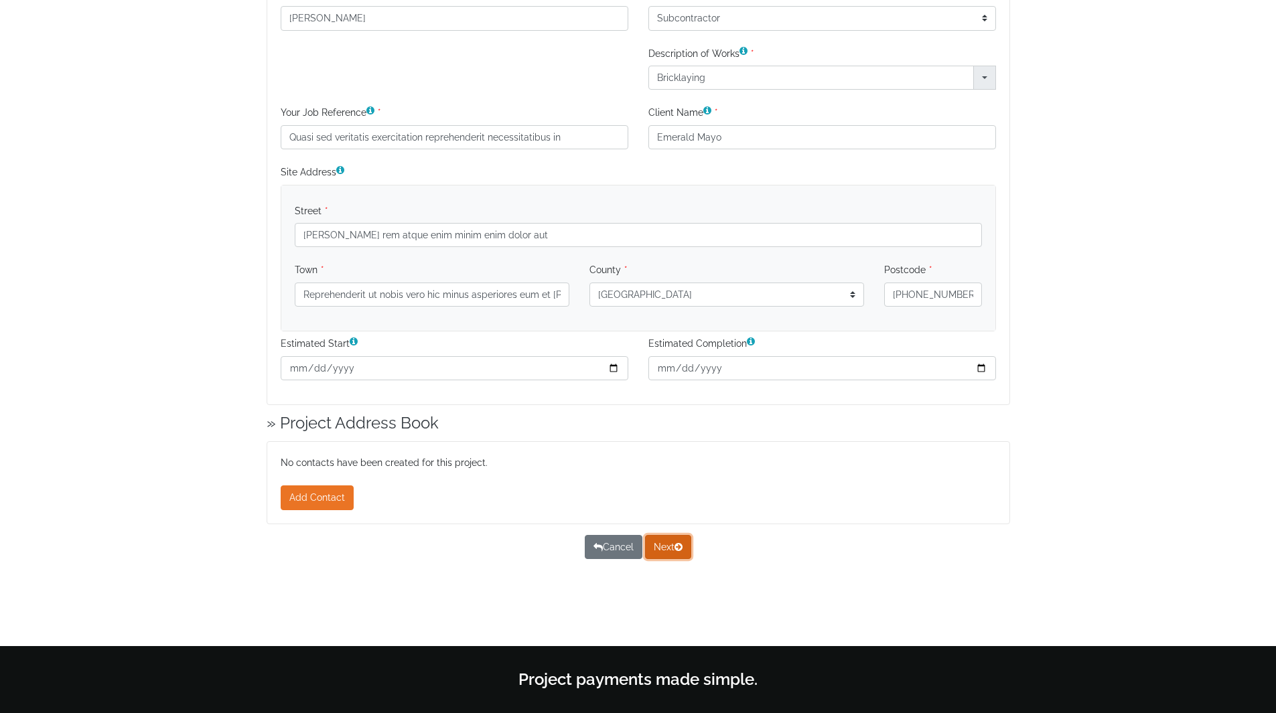
click at [666, 546] on button "Next" at bounding box center [668, 547] width 46 height 24
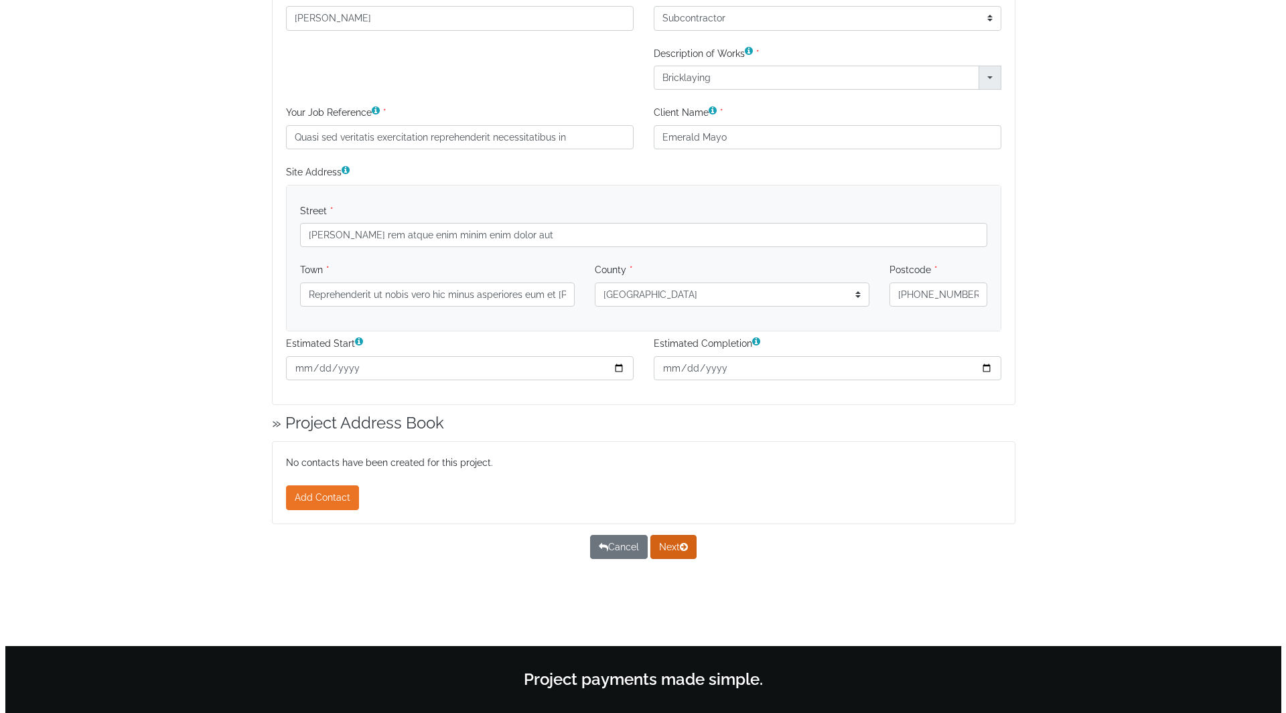
scroll to position [0, 0]
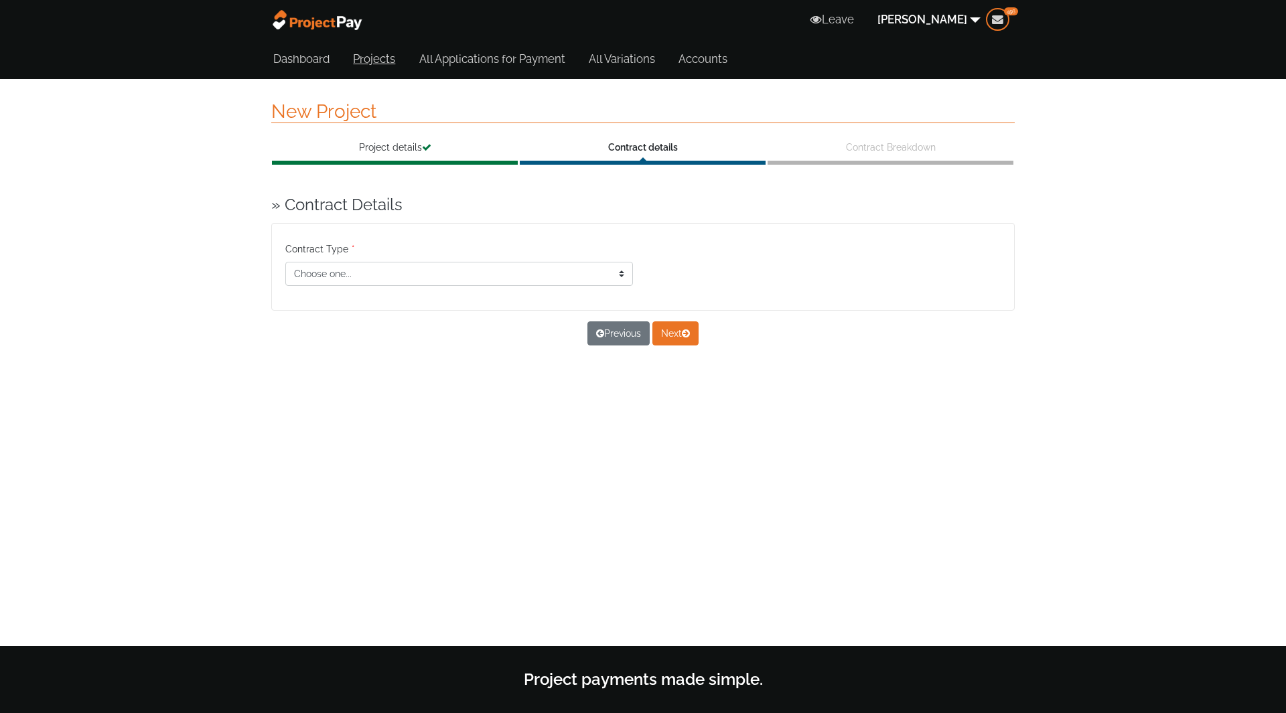
click at [374, 60] on link "Projects" at bounding box center [374, 58] width 42 height 13
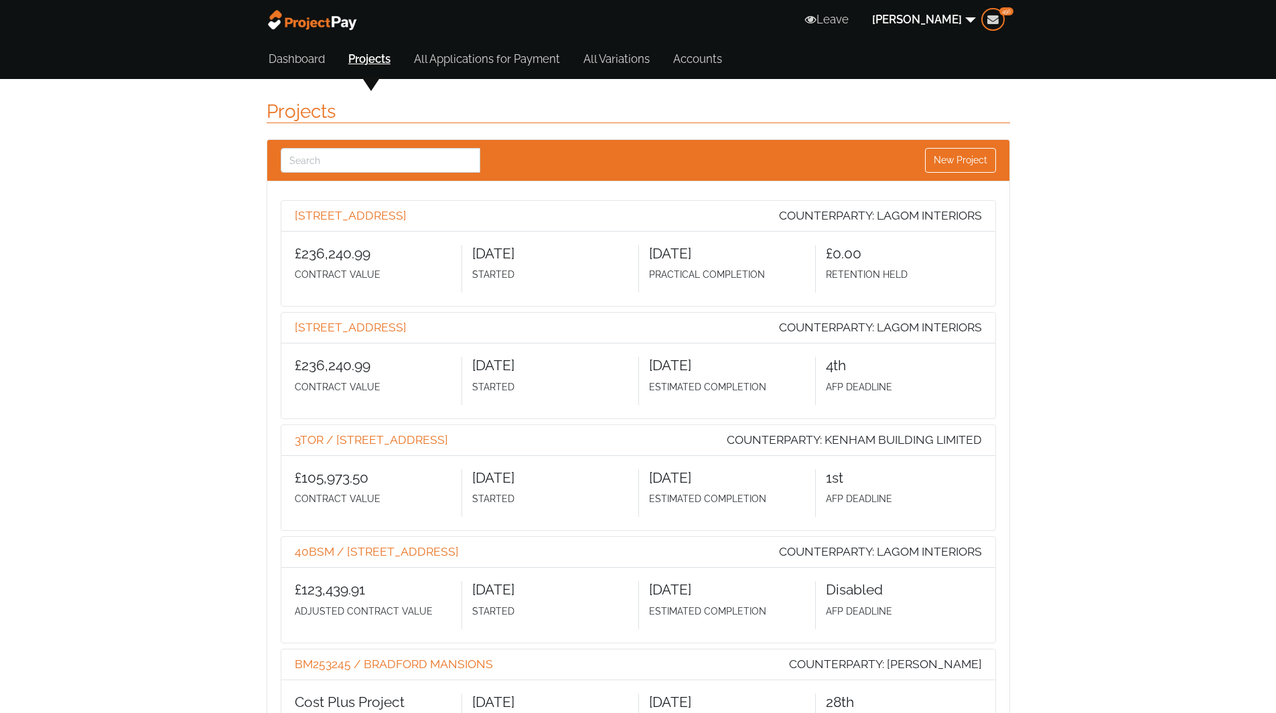
click at [368, 60] on link "Projects" at bounding box center [369, 58] width 42 height 13
click at [306, 60] on link "Dashboard" at bounding box center [297, 58] width 56 height 13
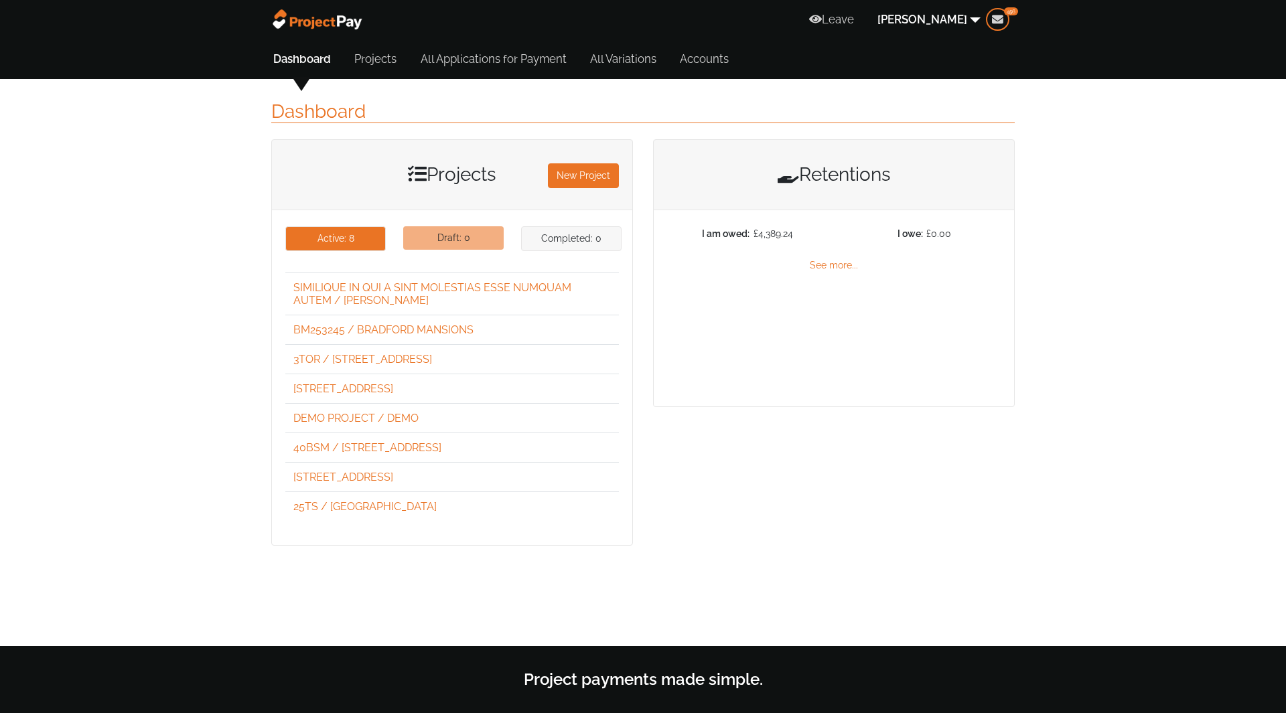
click at [443, 245] on button "Draft: 0" at bounding box center [453, 237] width 100 height 23
